Goal: Task Accomplishment & Management: Use online tool/utility

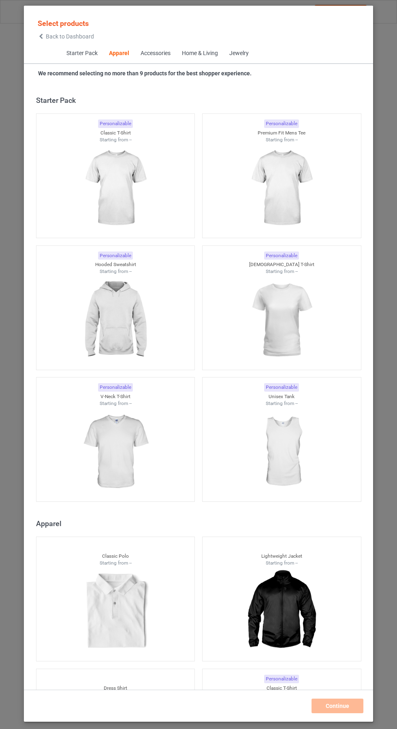
scroll to position [433, 0]
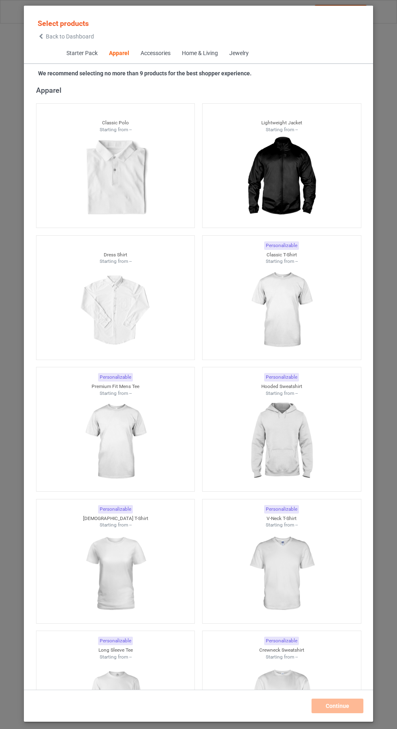
click at [41, 36] on icon at bounding box center [41, 37] width 7 height 6
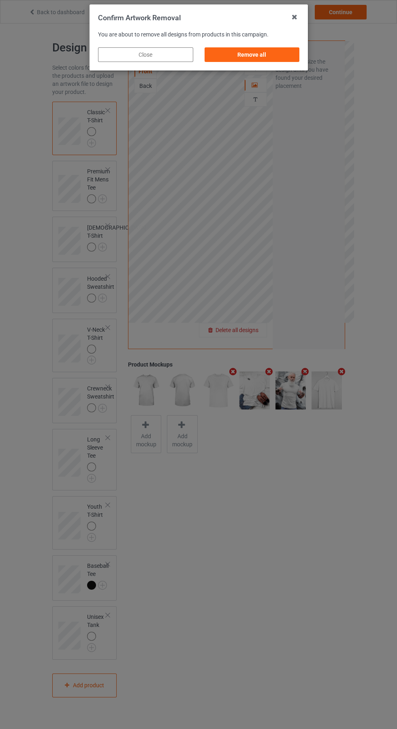
click at [251, 52] on div "Remove all" at bounding box center [251, 54] width 95 height 15
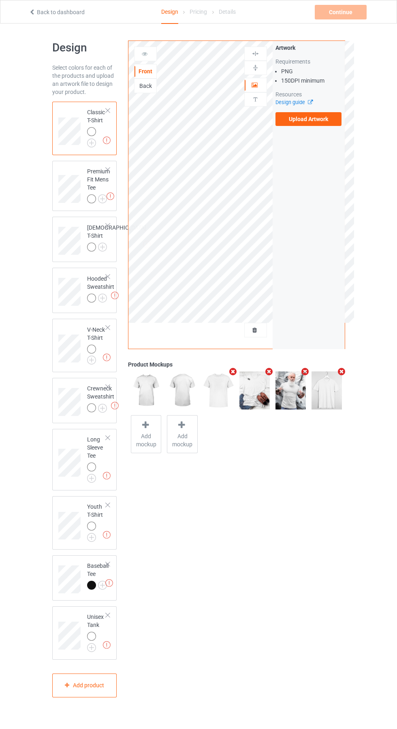
click at [318, 124] on label "Upload Artwork" at bounding box center [308, 119] width 66 height 14
click at [0, 0] on input "Upload Artwork" at bounding box center [0, 0] width 0 height 0
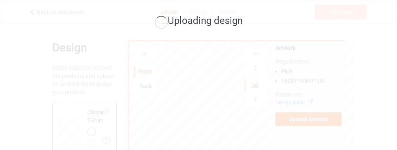
click at [15, 143] on div "Uploading design" at bounding box center [198, 75] width 397 height 150
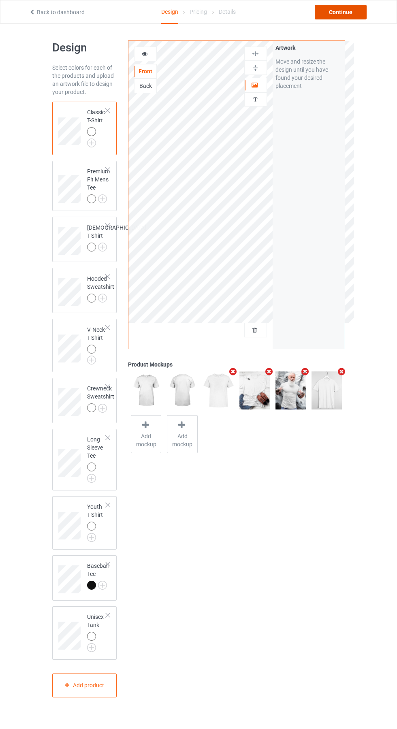
click at [351, 9] on div "Continue" at bounding box center [341, 12] width 52 height 15
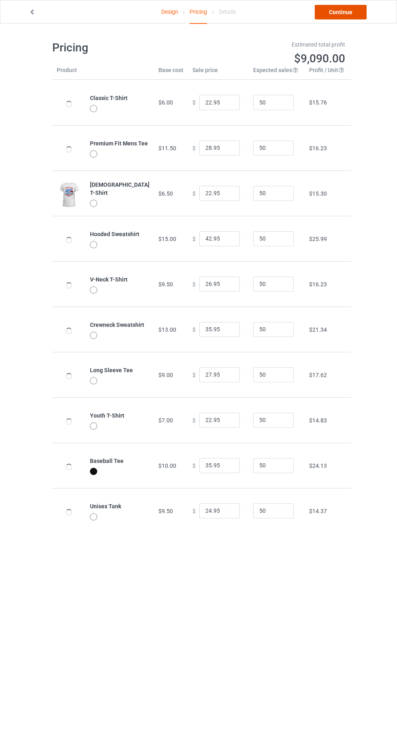
click at [350, 6] on link "Continue" at bounding box center [341, 12] width 52 height 15
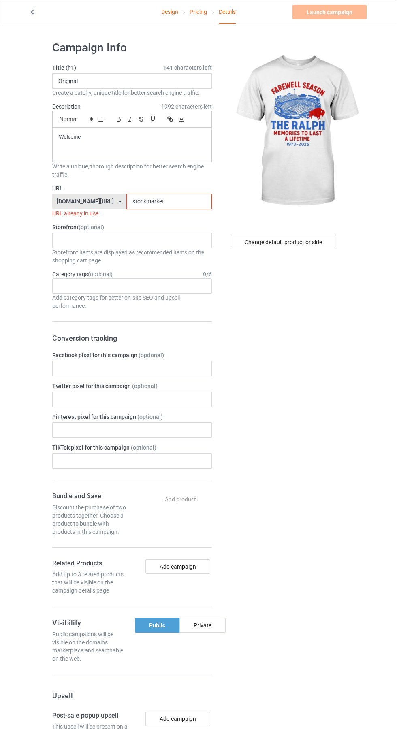
click at [176, 202] on input "stockmarket" at bounding box center [168, 201] width 85 height 15
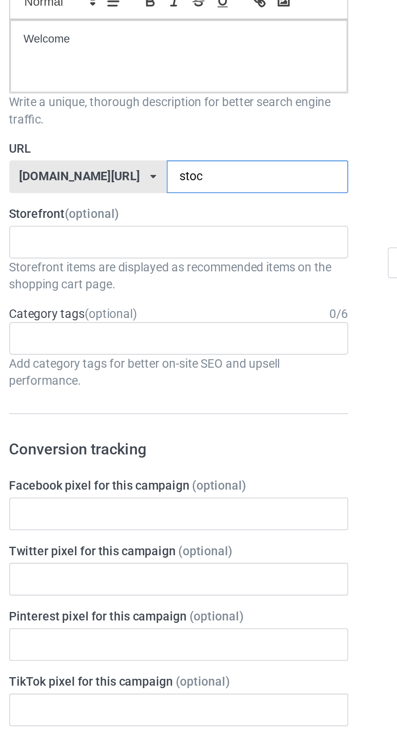
type input "sto"
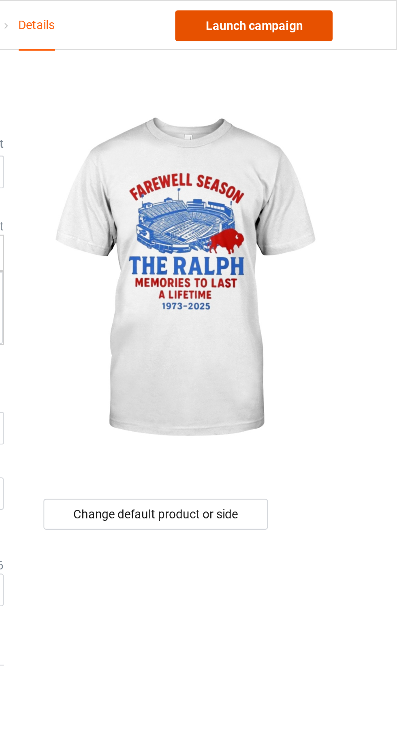
click at [340, 13] on link "Launch campaign" at bounding box center [329, 12] width 74 height 15
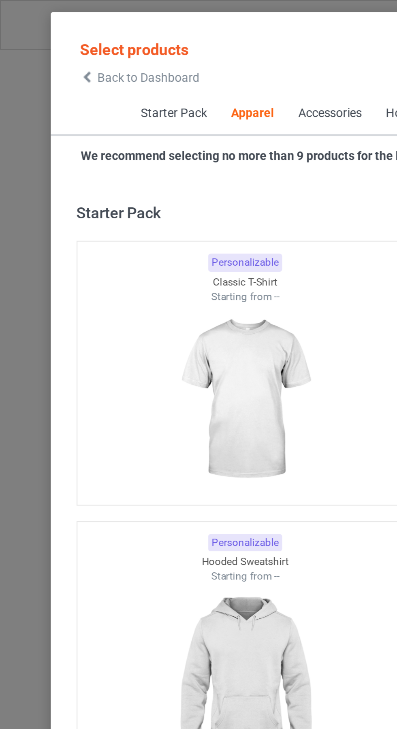
click at [47, 38] on span "Back to Dashboard" at bounding box center [70, 36] width 48 height 6
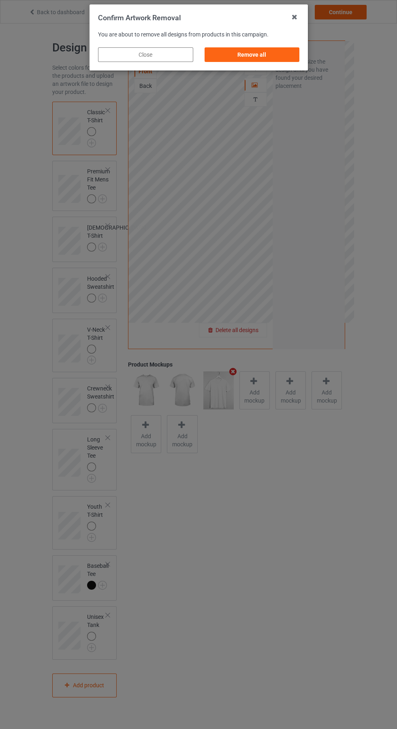
click at [251, 54] on div "Remove all" at bounding box center [251, 54] width 95 height 15
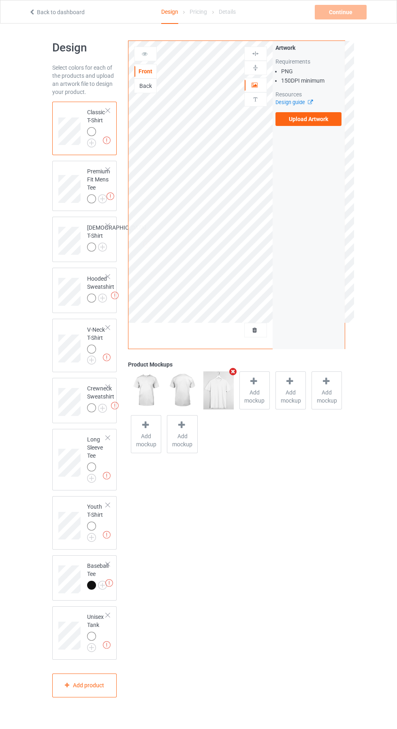
click at [318, 125] on label "Upload Artwork" at bounding box center [308, 119] width 66 height 14
click at [0, 0] on input "Upload Artwork" at bounding box center [0, 0] width 0 height 0
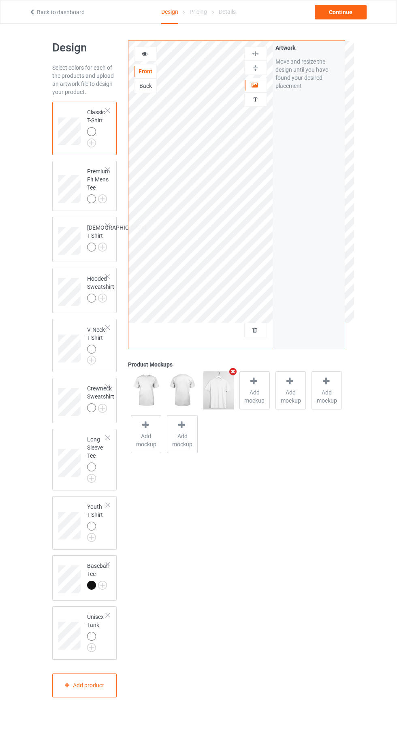
click at [233, 372] on icon "Remove mockup" at bounding box center [233, 371] width 10 height 9
click at [223, 391] on span "Add mockup" at bounding box center [219, 396] width 30 height 16
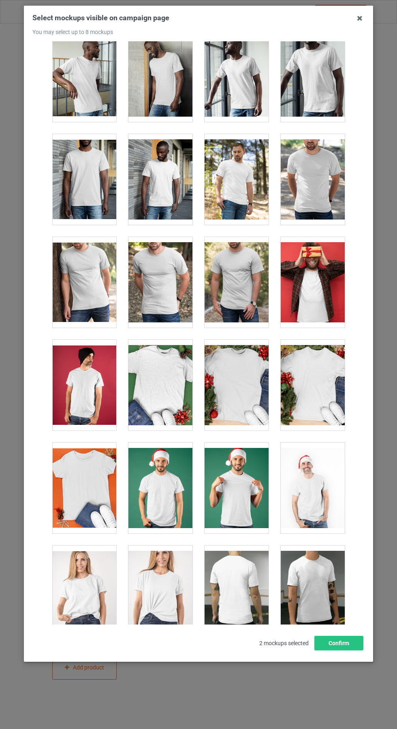
scroll to position [840, 0]
click at [136, 299] on div at bounding box center [160, 282] width 64 height 91
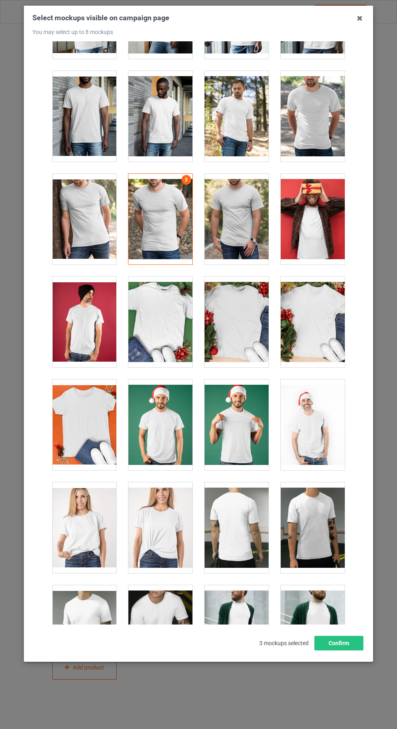
click at [245, 439] on div at bounding box center [237, 425] width 64 height 91
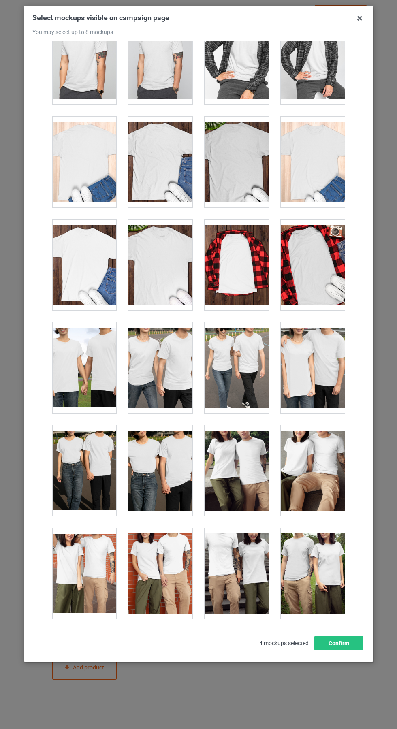
scroll to position [2421, 0]
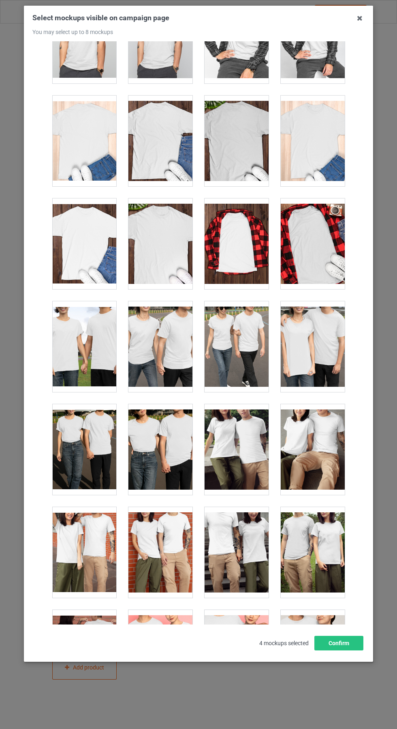
click at [234, 447] on div at bounding box center [237, 449] width 64 height 91
click at [358, 18] on icon at bounding box center [359, 18] width 13 height 13
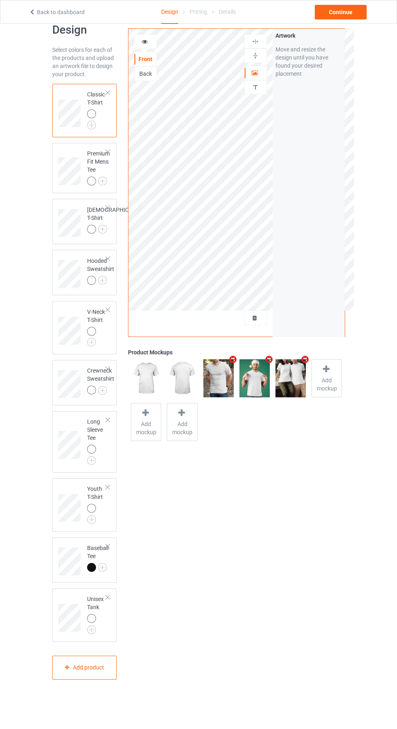
click at [0, 0] on img at bounding box center [0, 0] width 0 height 0
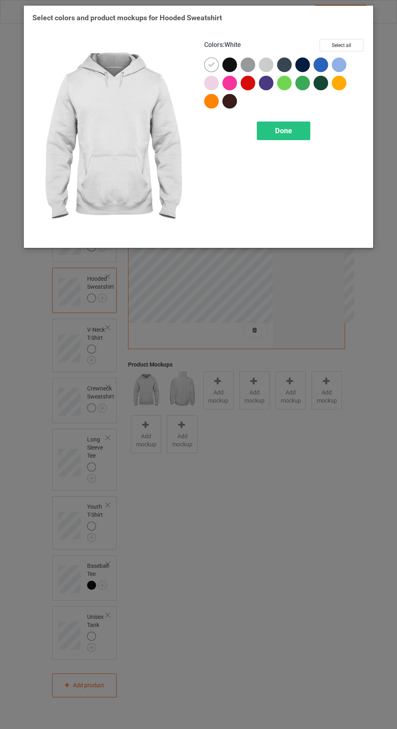
click at [299, 134] on div "Done" at bounding box center [283, 131] width 53 height 19
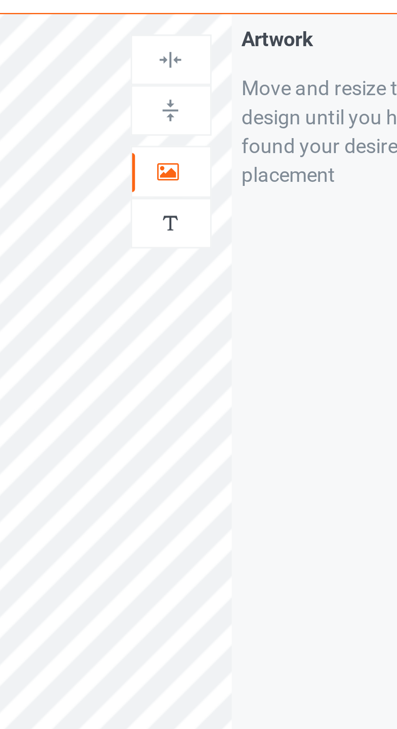
click at [259, 85] on div at bounding box center [256, 85] width 22 height 8
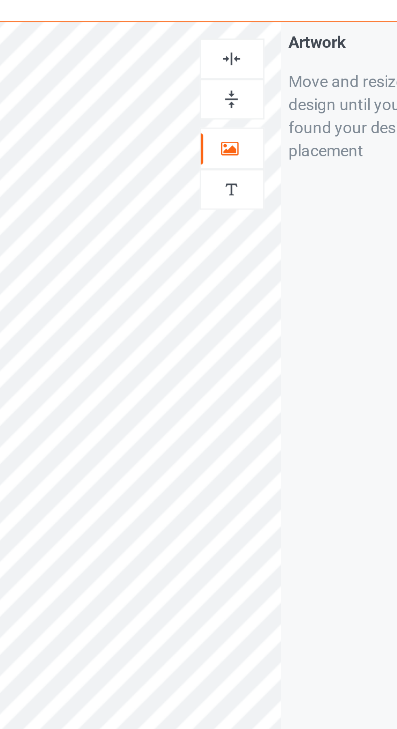
click at [259, 53] on div at bounding box center [256, 54] width 22 height 8
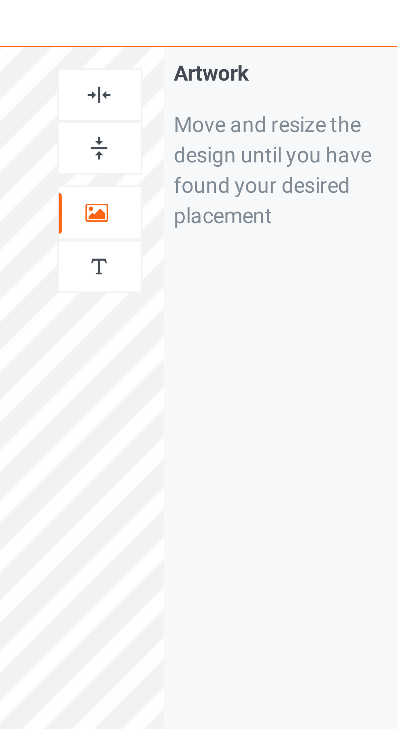
click at [256, 51] on img at bounding box center [256, 54] width 8 height 8
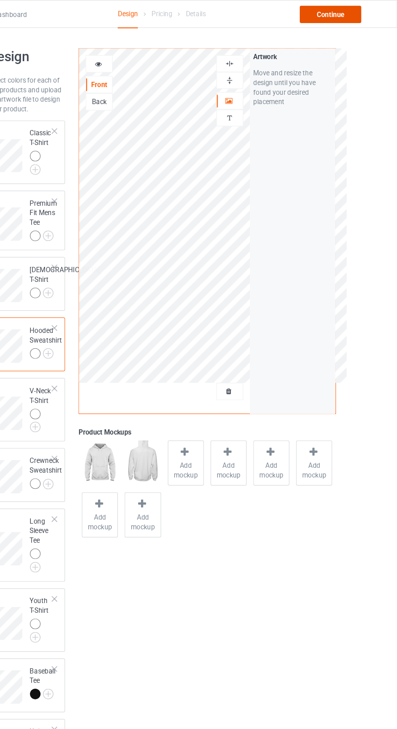
click at [344, 16] on div "Continue" at bounding box center [341, 12] width 52 height 15
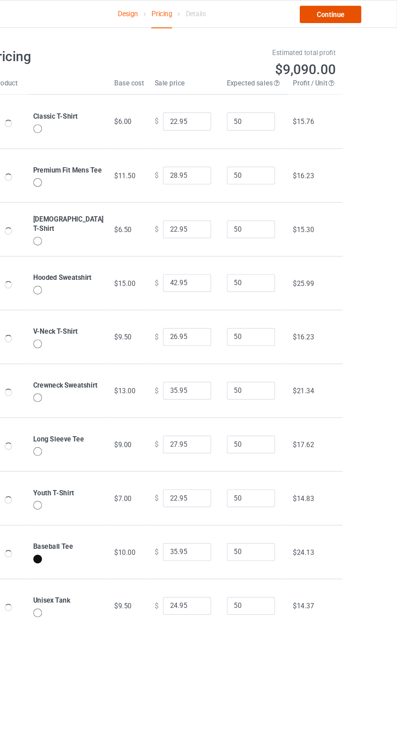
click at [341, 12] on link "Continue" at bounding box center [341, 12] width 52 height 15
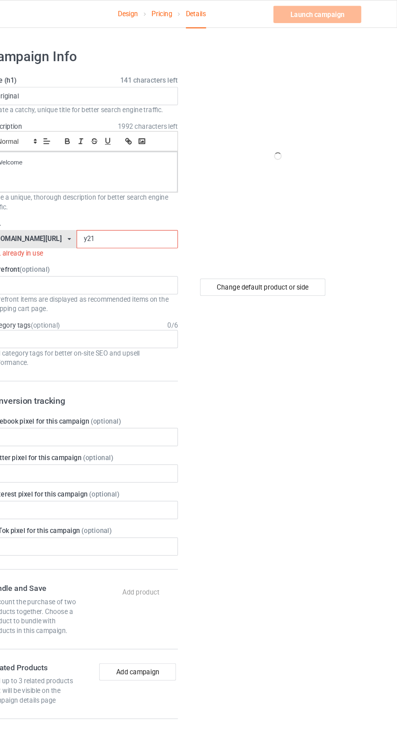
click at [147, 202] on input "y21" at bounding box center [168, 201] width 85 height 15
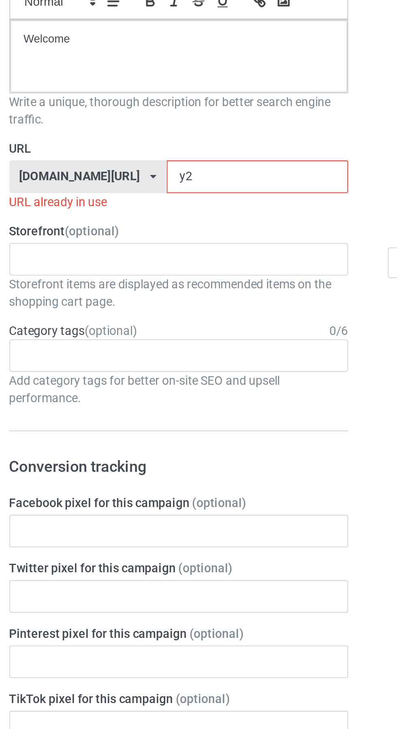
type input "y"
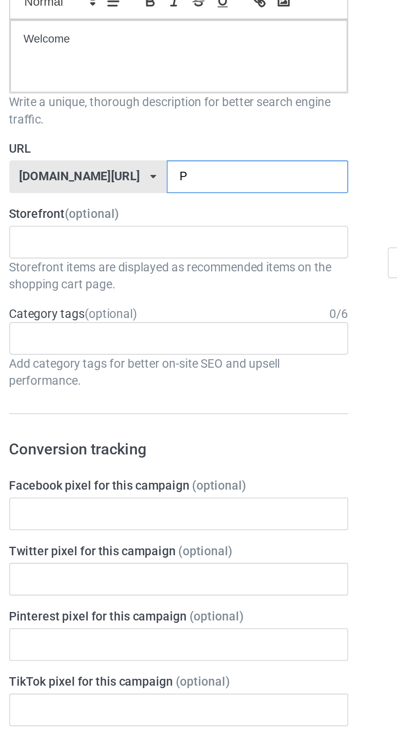
type input "Pe"
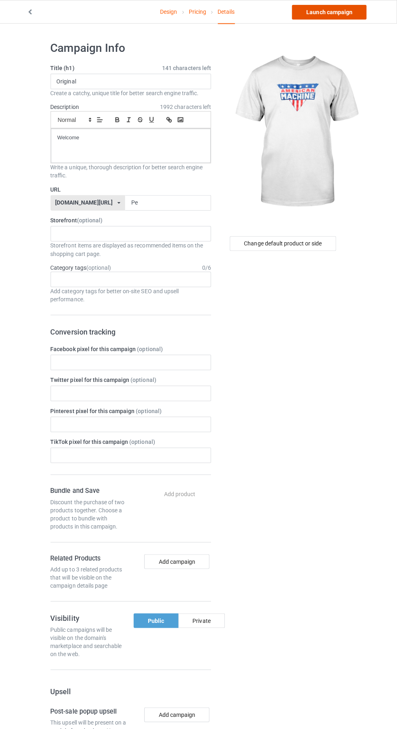
click at [334, 12] on link "Launch campaign" at bounding box center [329, 12] width 74 height 15
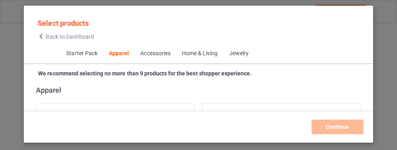
click at [53, 134] on div "Continue" at bounding box center [198, 122] width 349 height 23
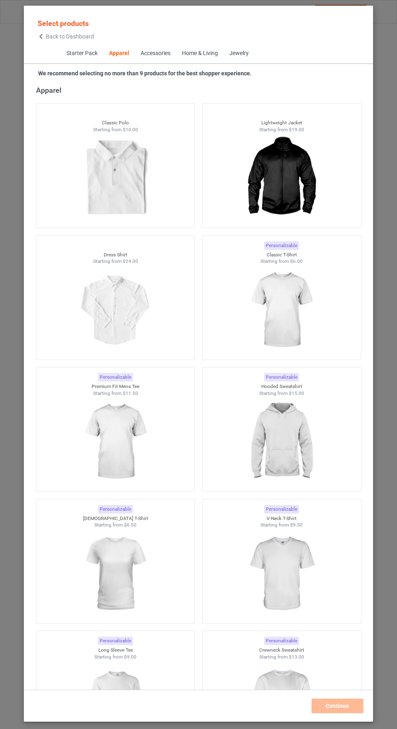
click at [41, 36] on icon at bounding box center [41, 37] width 7 height 6
